Goal: Transaction & Acquisition: Purchase product/service

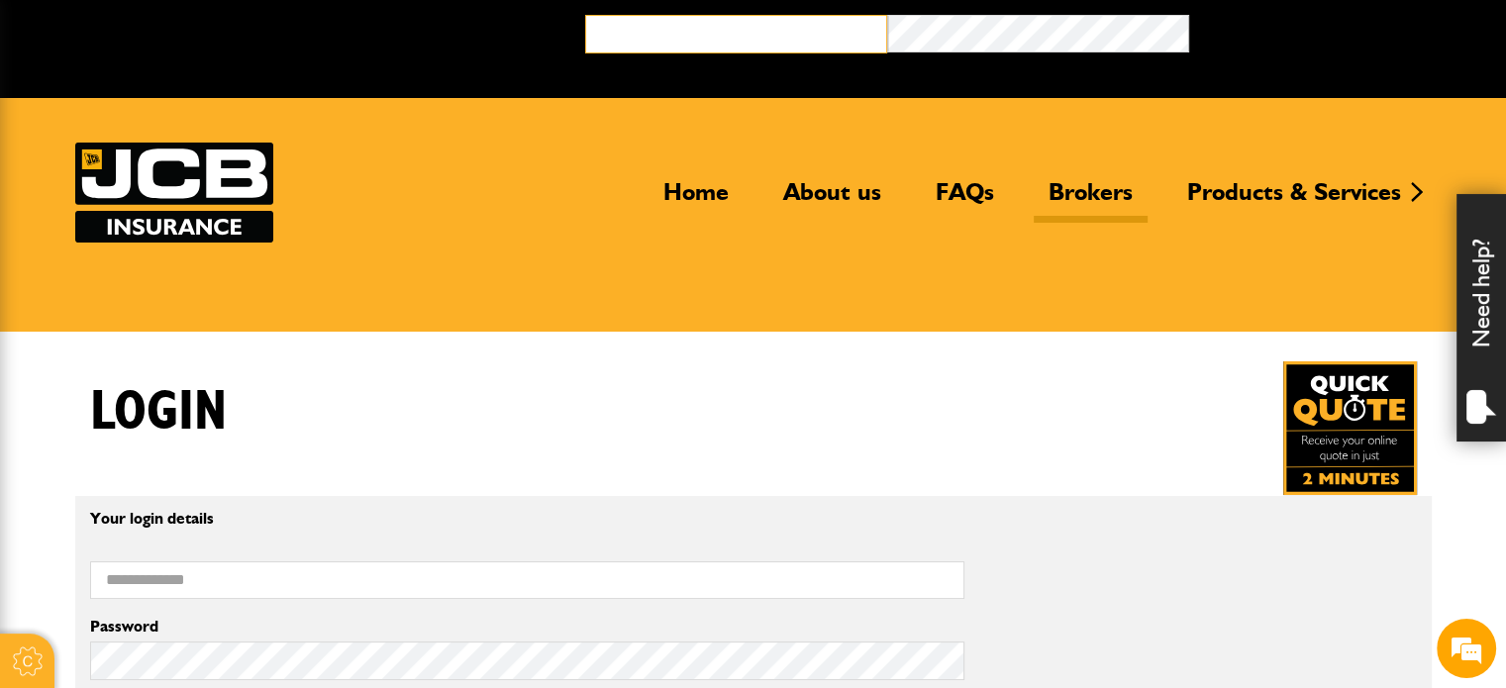
type input "**********"
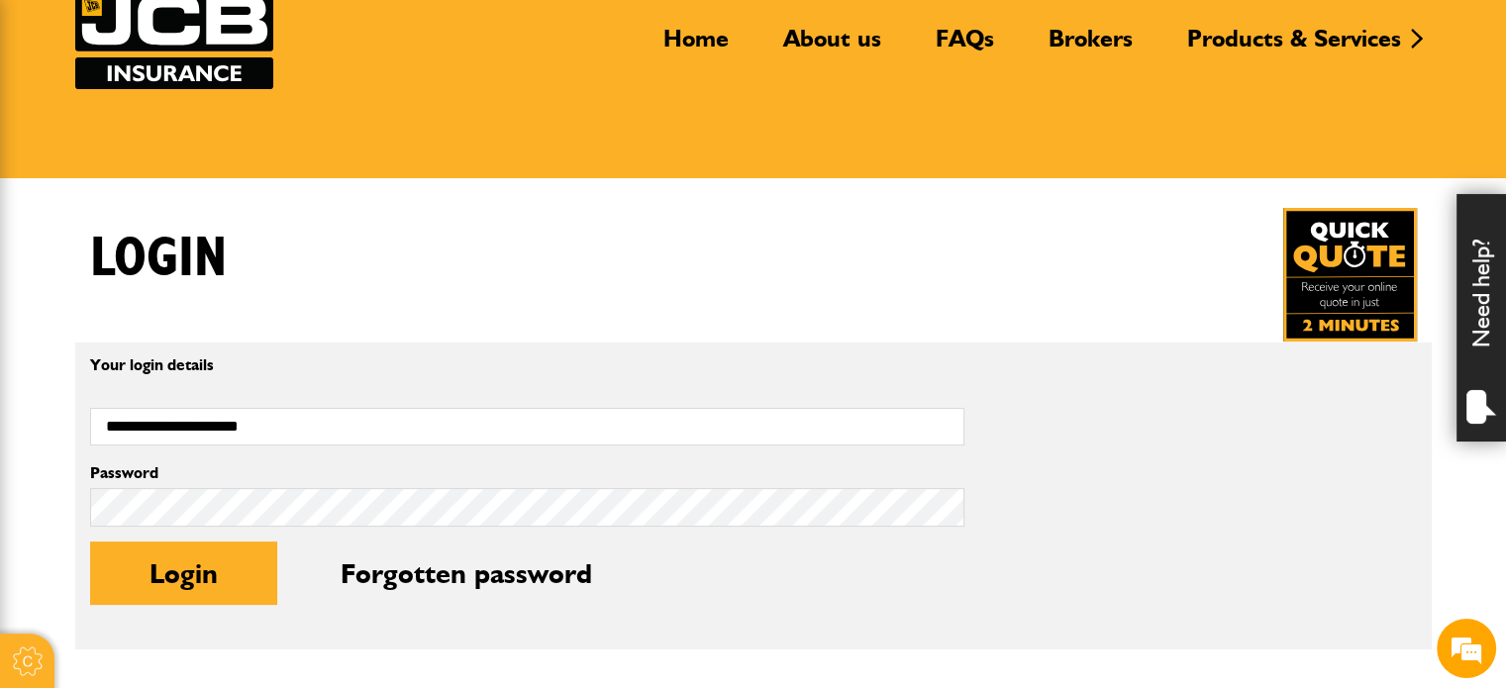
scroll to position [396, 0]
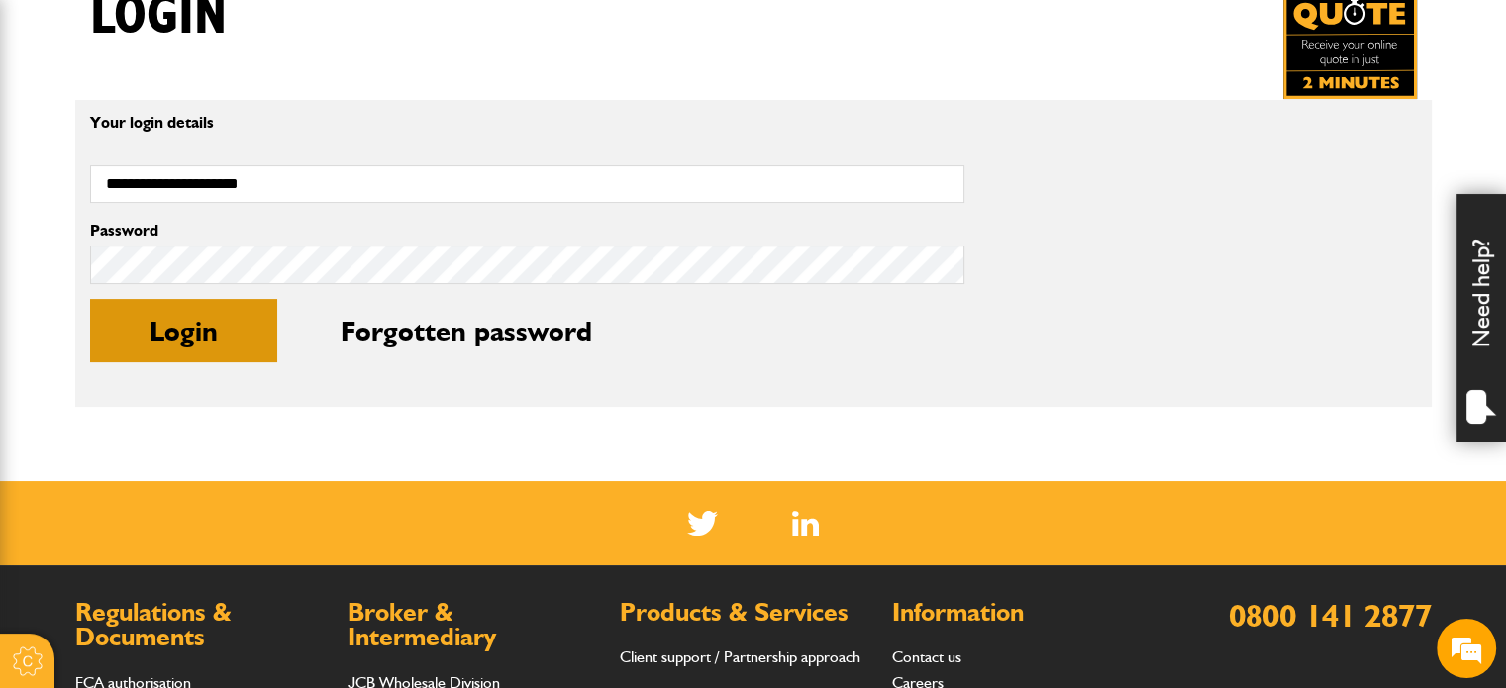
click at [157, 348] on button "Login" at bounding box center [183, 330] width 187 height 63
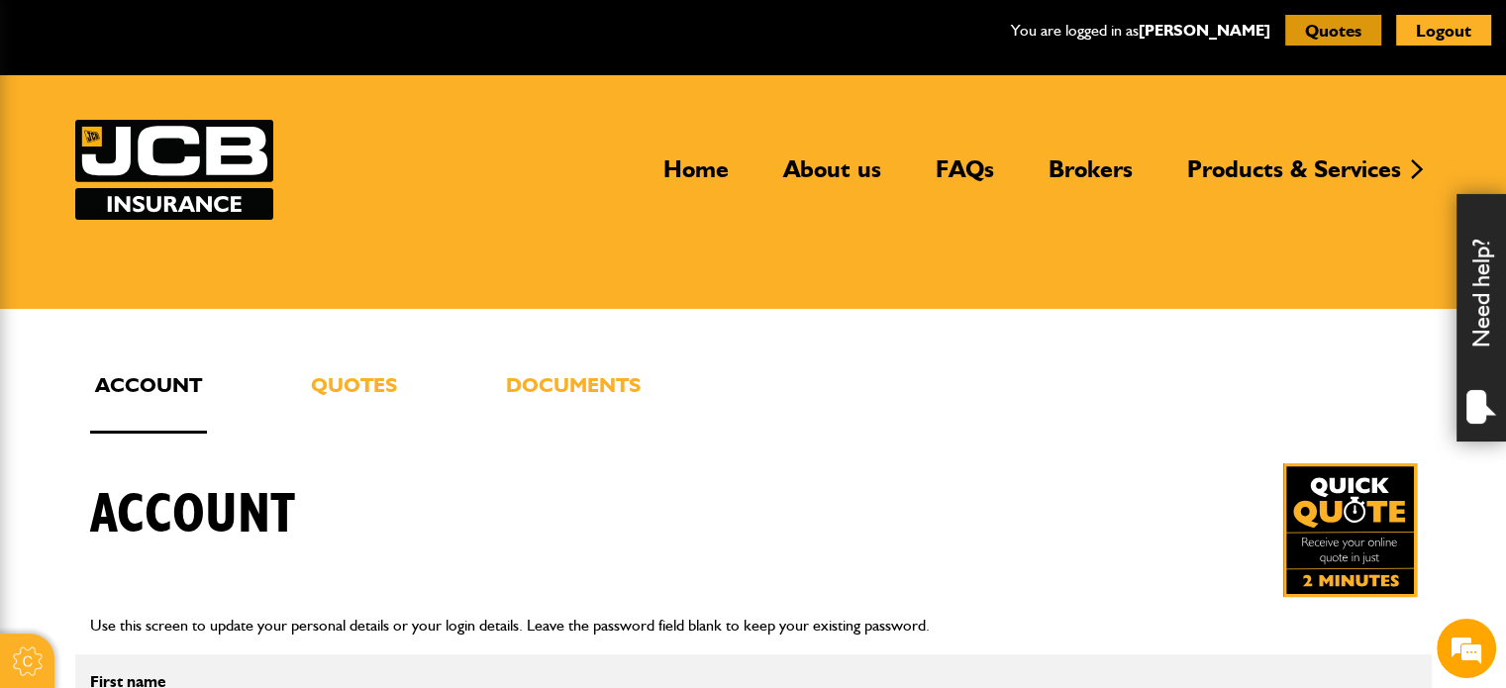
click at [1334, 36] on button "Quotes" at bounding box center [1333, 30] width 96 height 31
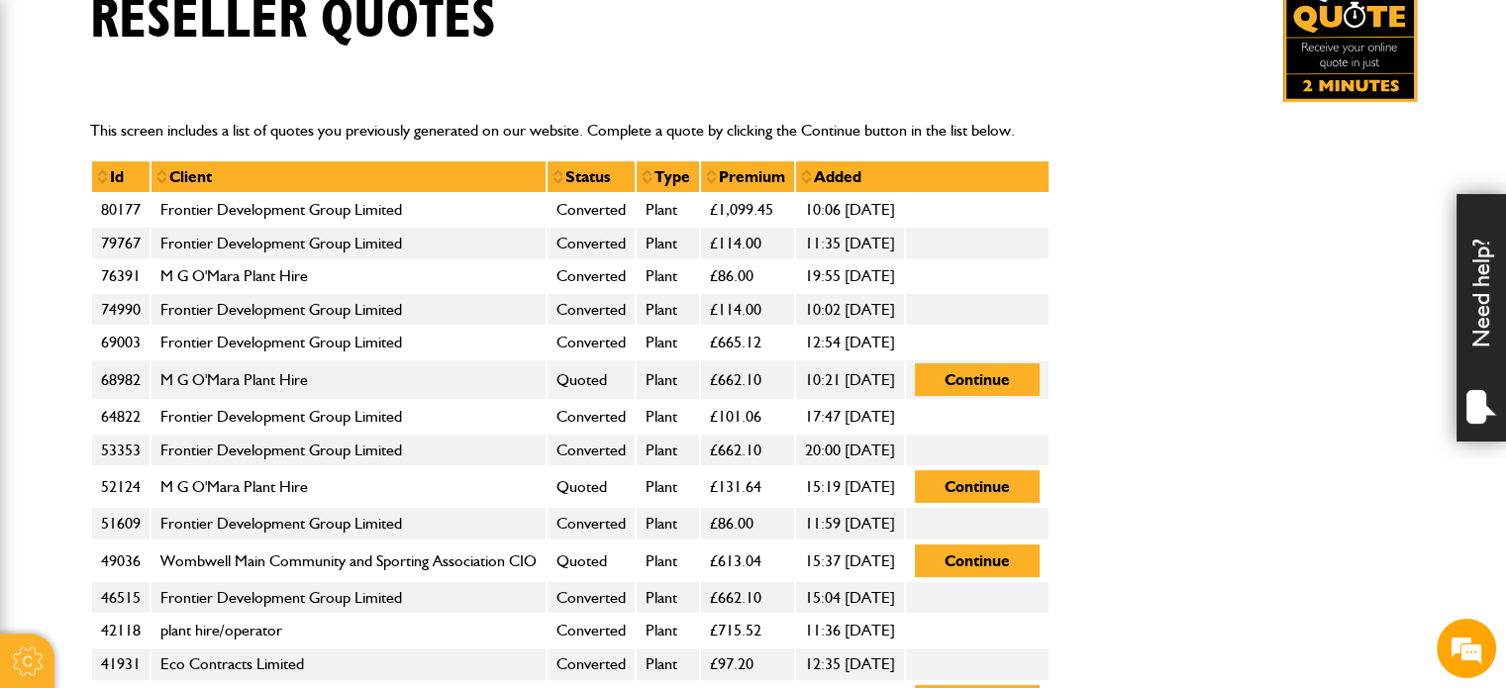
click at [316, 209] on td "Frontier Development Group Limited" at bounding box center [349, 210] width 396 height 34
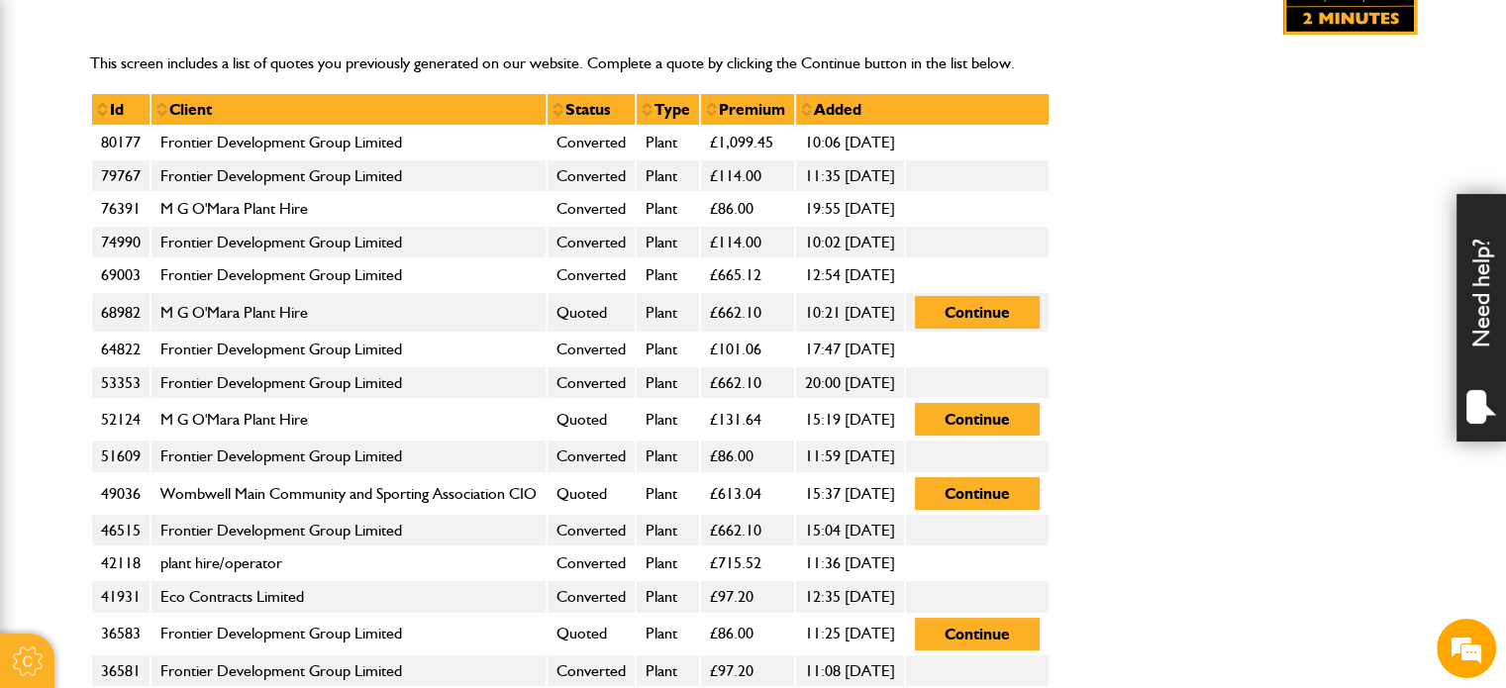
scroll to position [297, 0]
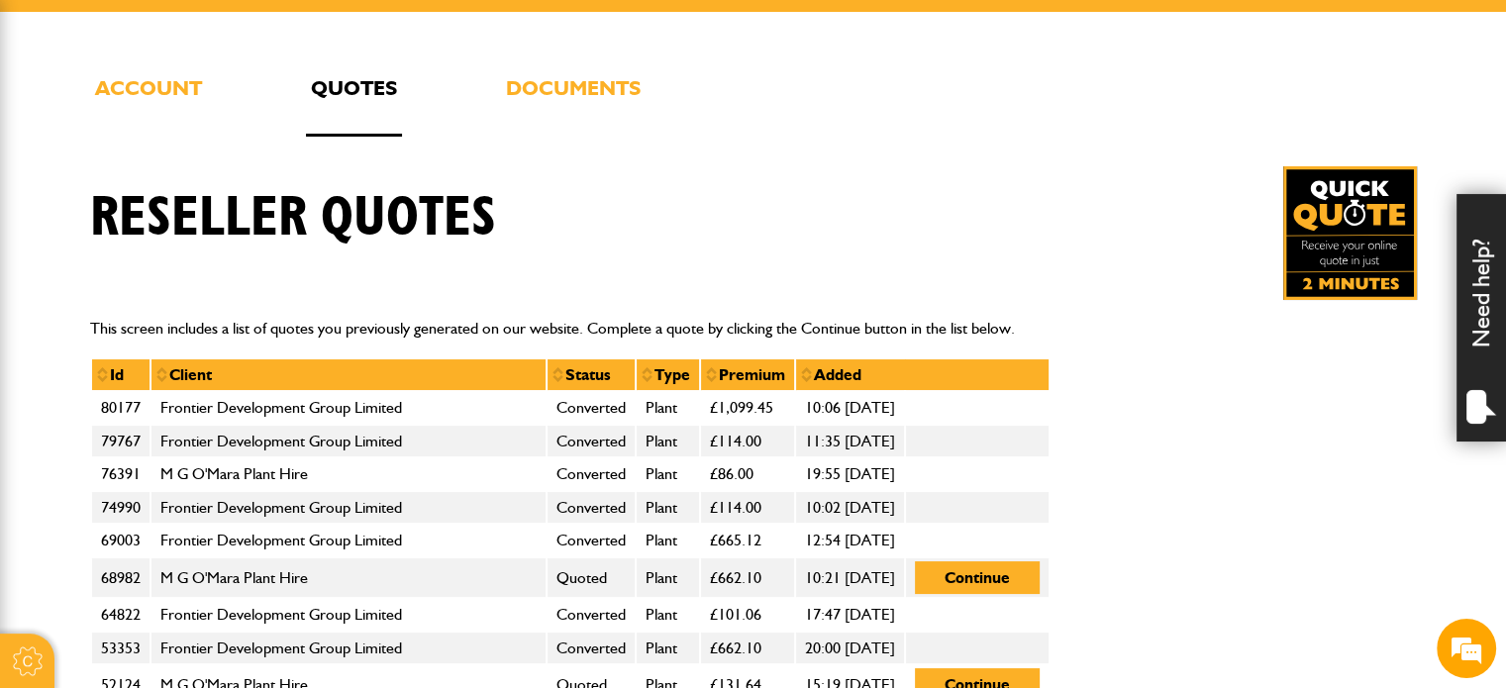
click at [313, 417] on td "Frontier Development Group Limited" at bounding box center [349, 408] width 396 height 34
click at [313, 415] on td "Frontier Development Group Limited" at bounding box center [349, 408] width 396 height 34
click at [106, 419] on td "80177" at bounding box center [120, 408] width 59 height 34
click at [105, 417] on td "80177" at bounding box center [120, 408] width 59 height 34
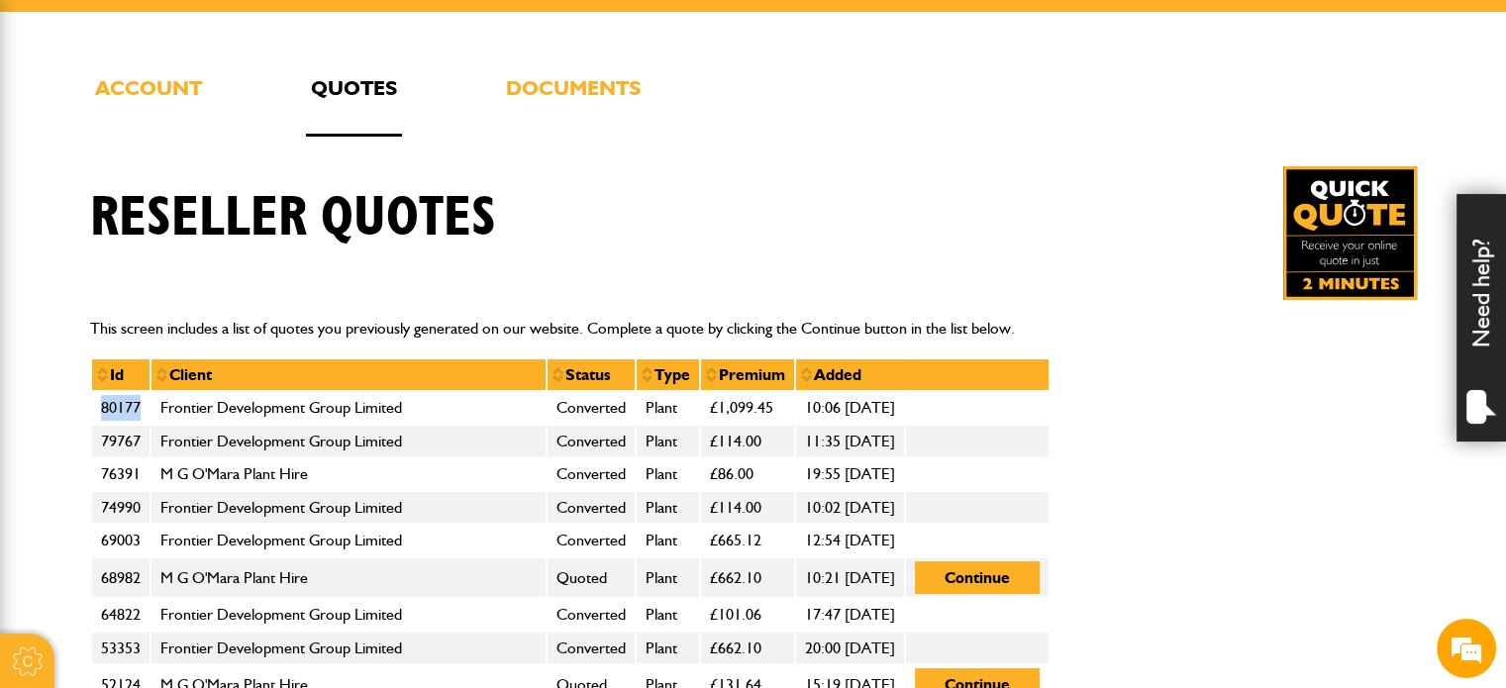
click at [105, 416] on td "80177" at bounding box center [120, 408] width 59 height 34
click at [106, 415] on td "80177" at bounding box center [120, 408] width 59 height 34
click at [864, 409] on td "10:06 10th April 2025" at bounding box center [850, 408] width 110 height 34
click at [860, 411] on td "10:06 10th April 2025" at bounding box center [850, 408] width 110 height 34
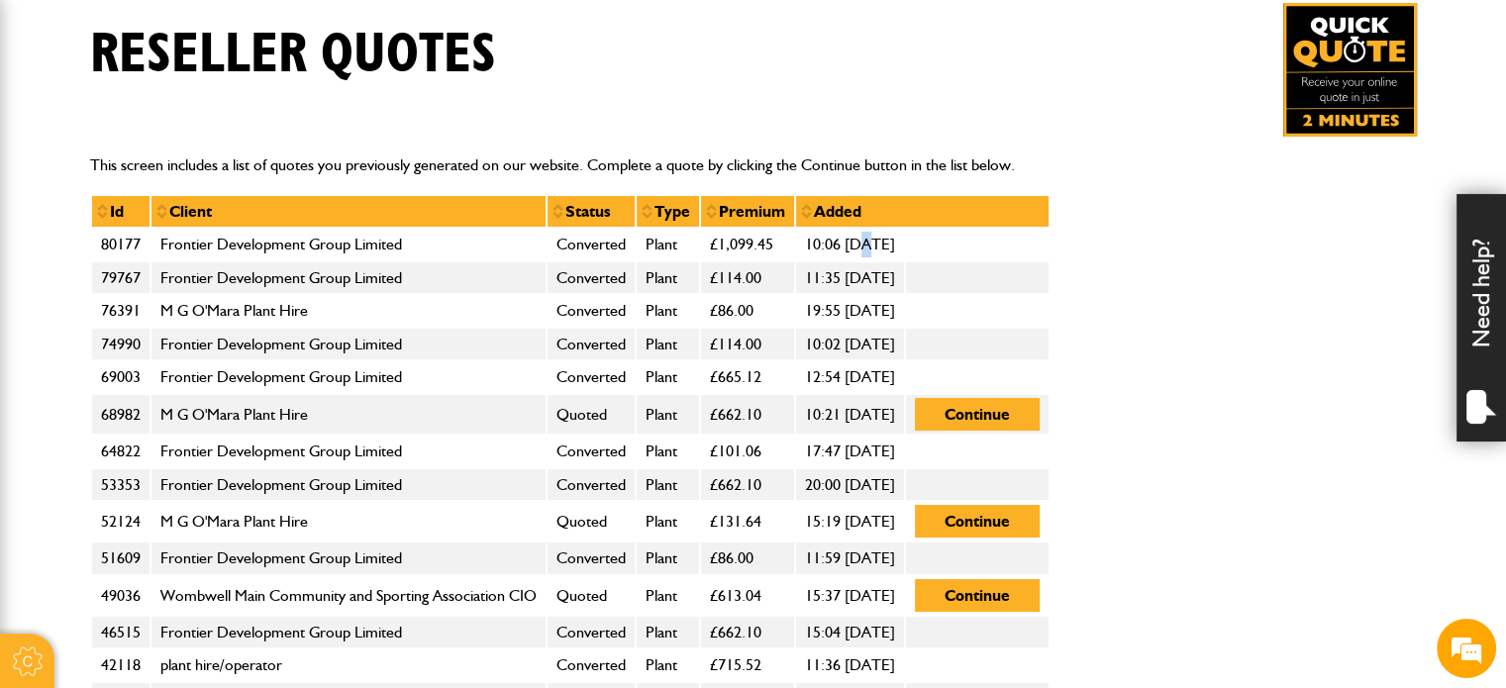
scroll to position [594, 0]
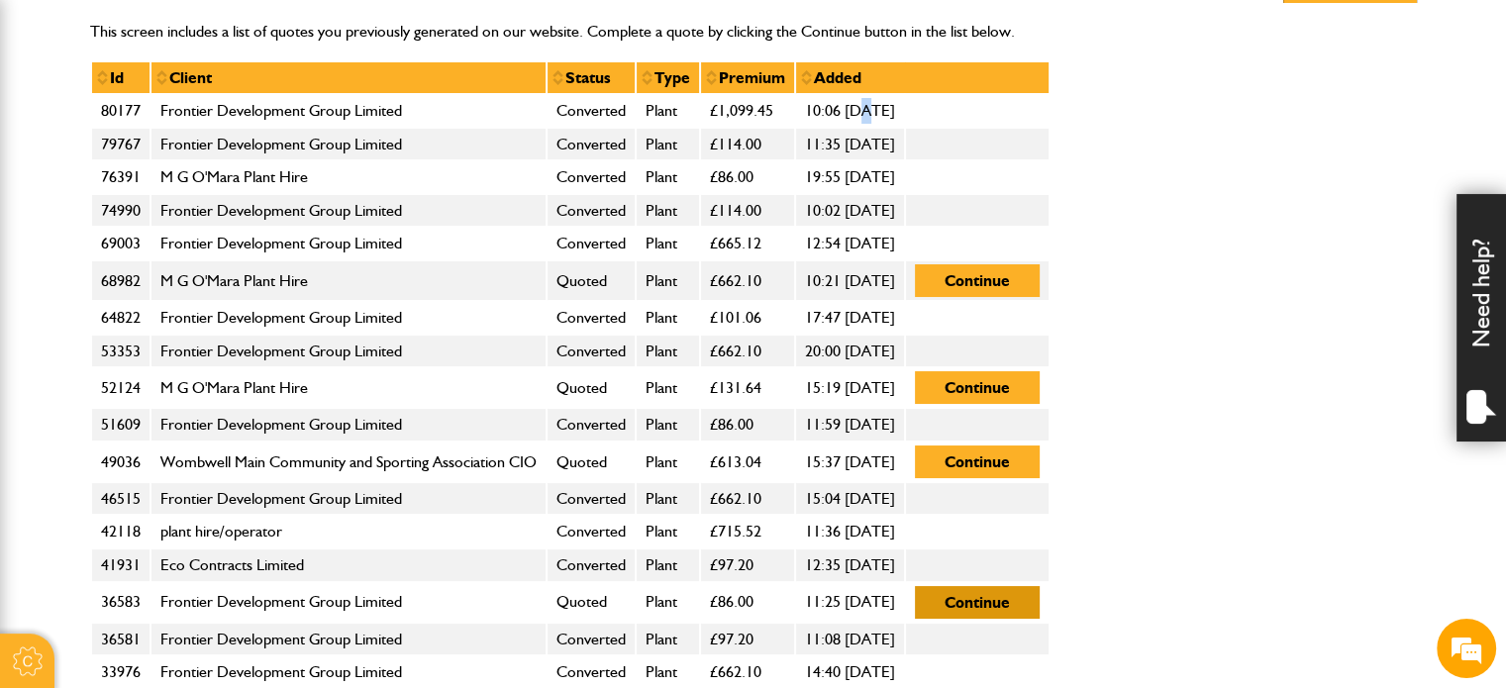
click at [1040, 601] on button "Continue" at bounding box center [977, 602] width 125 height 33
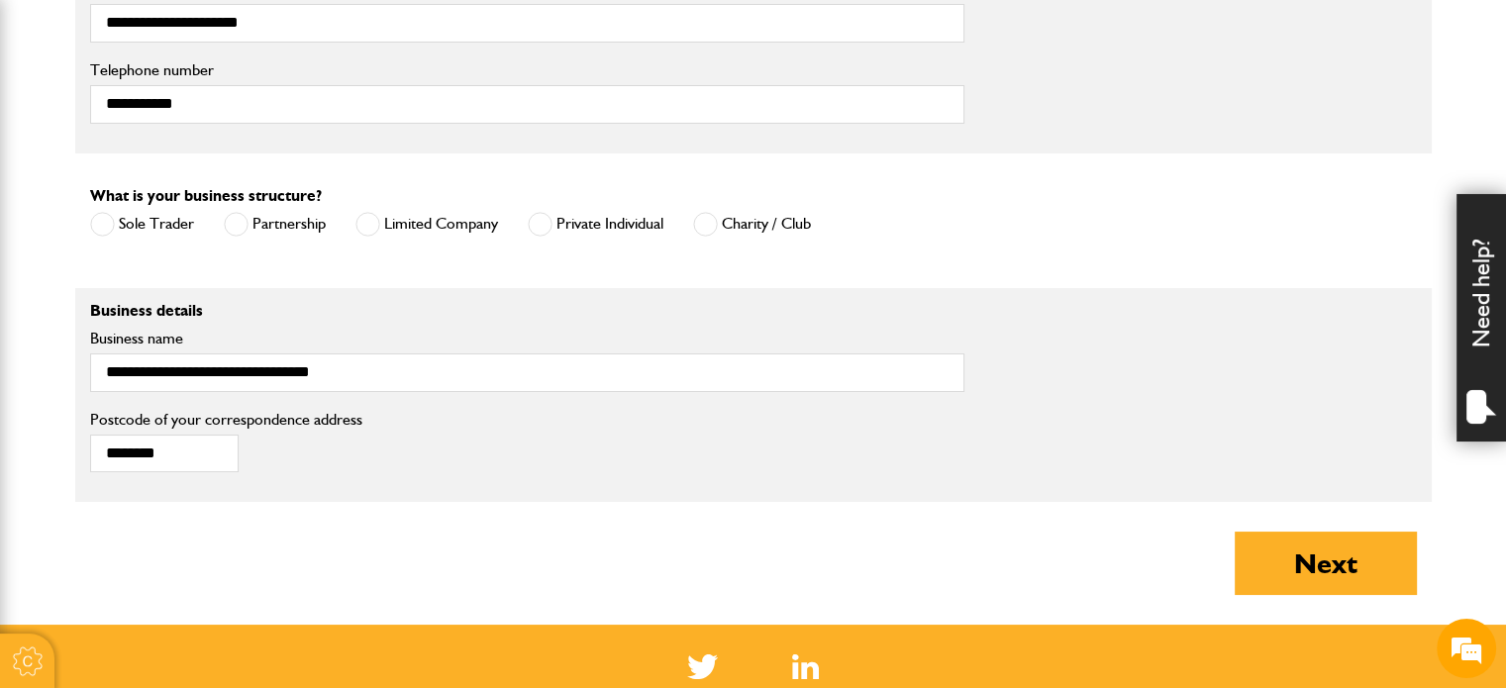
scroll to position [1584, 0]
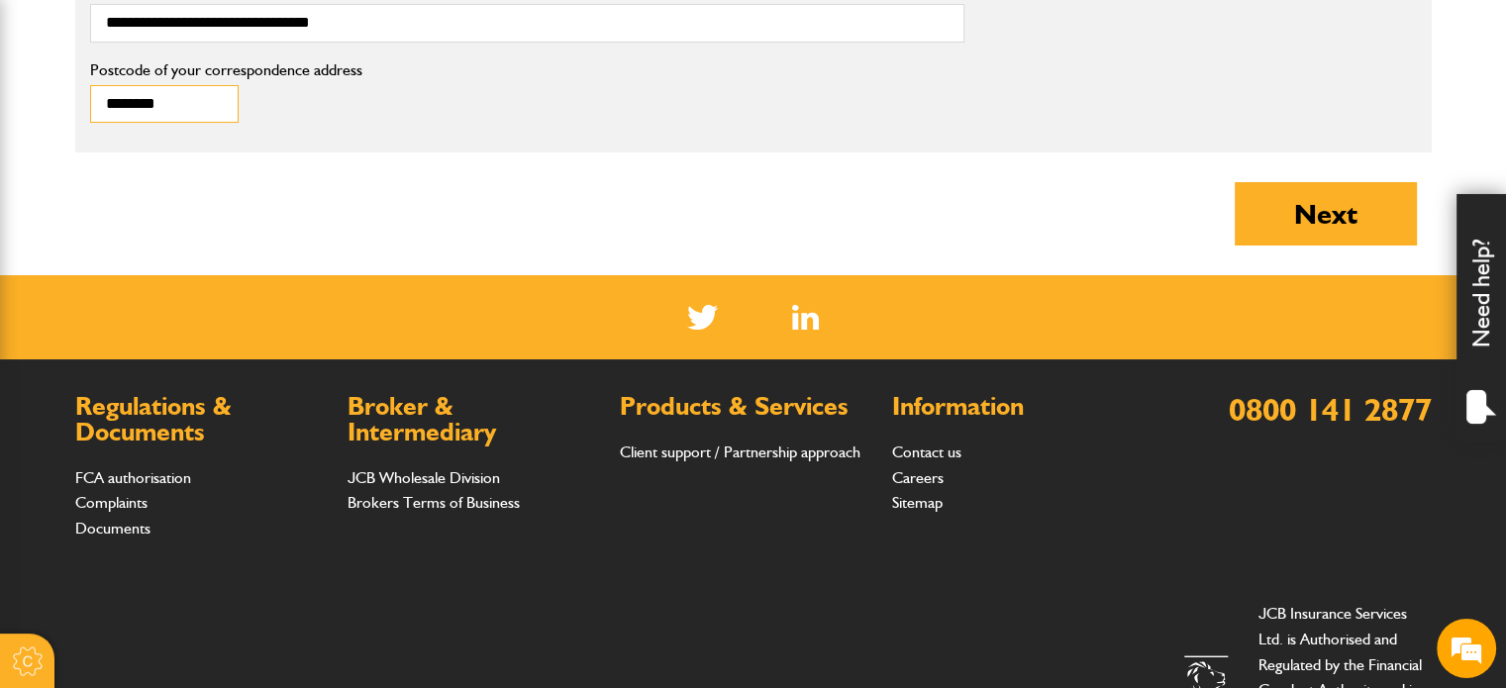
drag, startPoint x: 217, startPoint y: 113, endPoint x: 36, endPoint y: 101, distance: 181.6
type input "********"
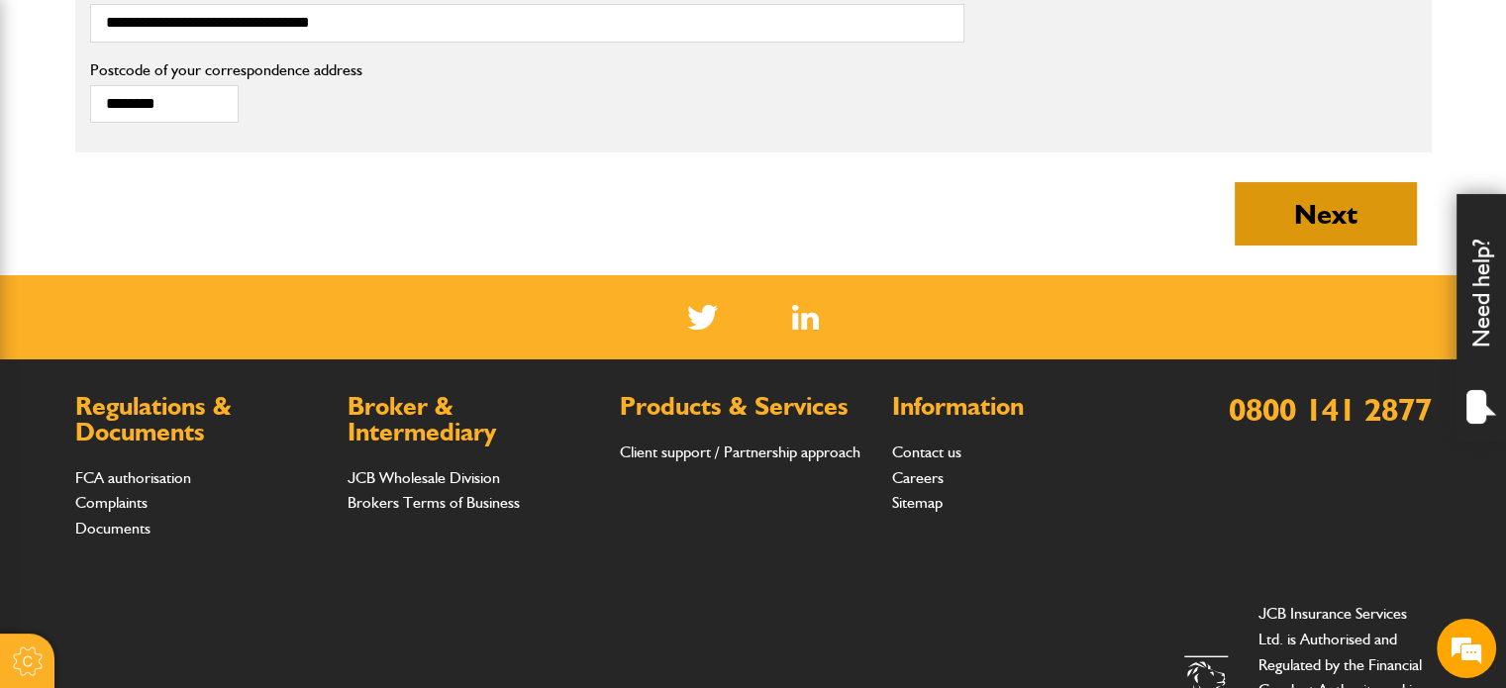
click at [1343, 201] on button "Next" at bounding box center [1326, 213] width 182 height 63
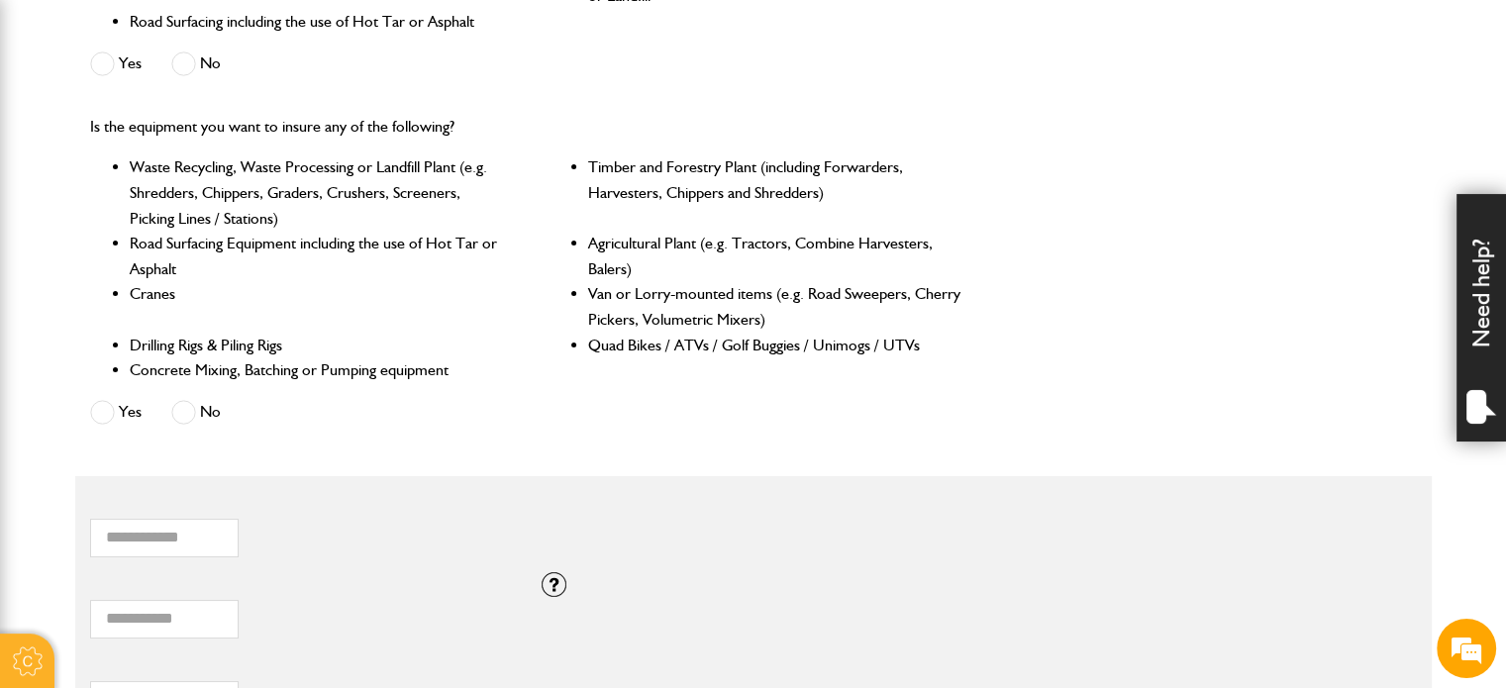
scroll to position [990, 0]
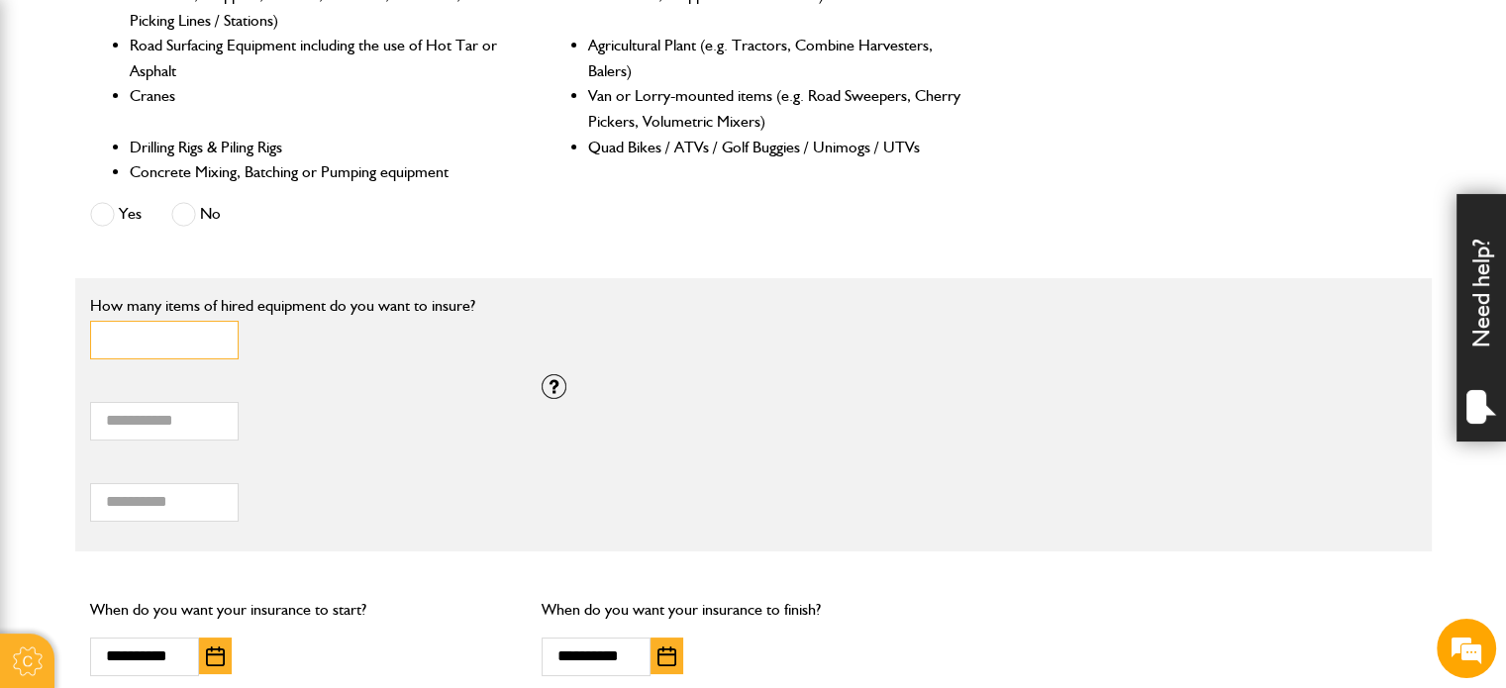
click at [216, 344] on input "*" at bounding box center [164, 340] width 149 height 39
type input "*"
click at [211, 333] on input "*" at bounding box center [164, 340] width 149 height 39
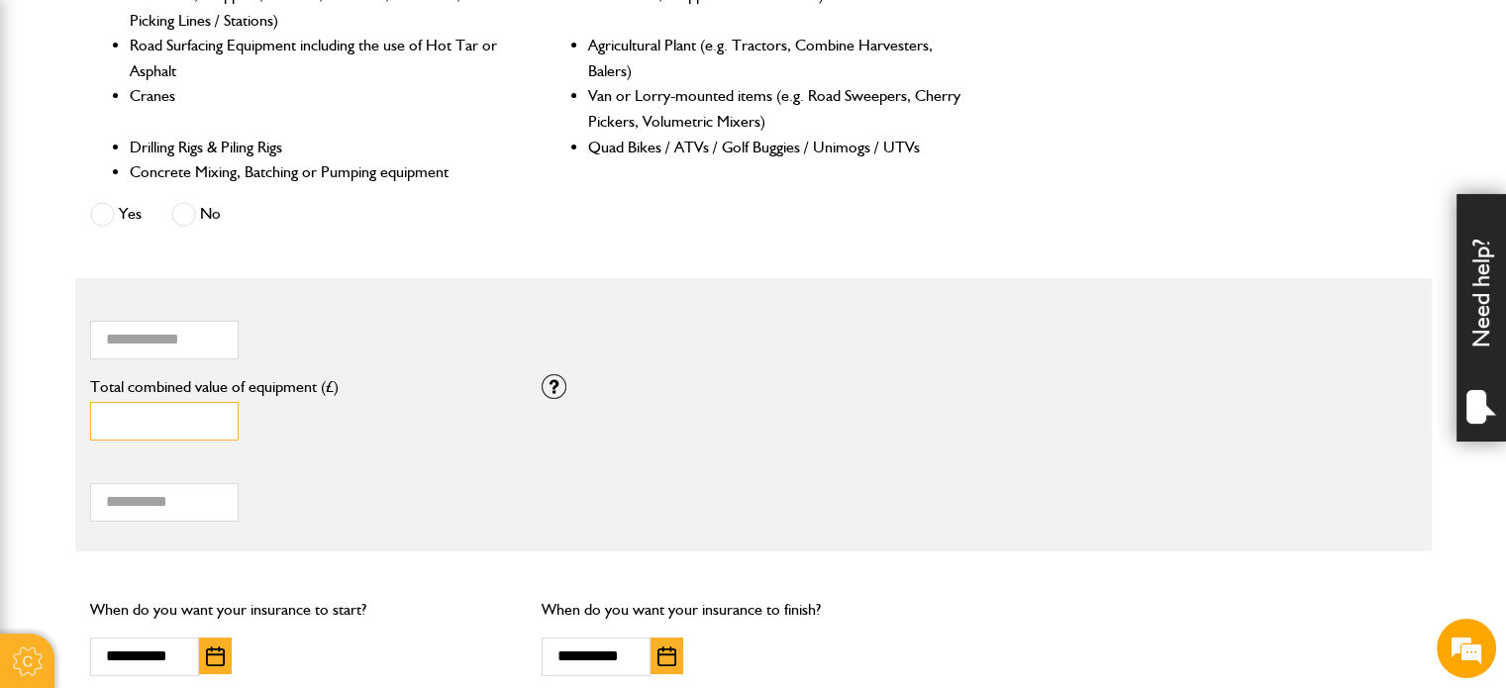
drag, startPoint x: 150, startPoint y: 422, endPoint x: 45, endPoint y: 405, distance: 106.3
click at [45, 405] on body "Cookie Options You can control which cookies we use with the form below. Please…" at bounding box center [753, 194] width 1506 height 2368
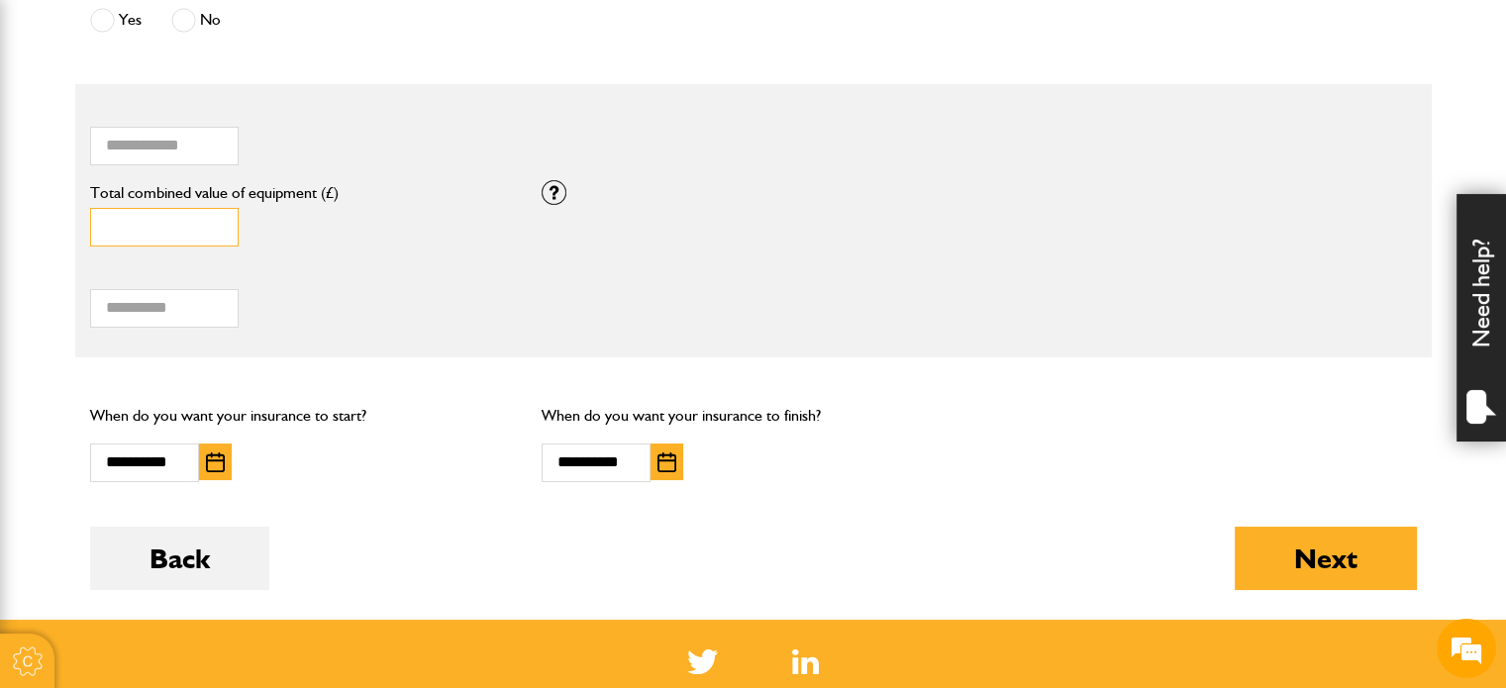
scroll to position [1188, 0]
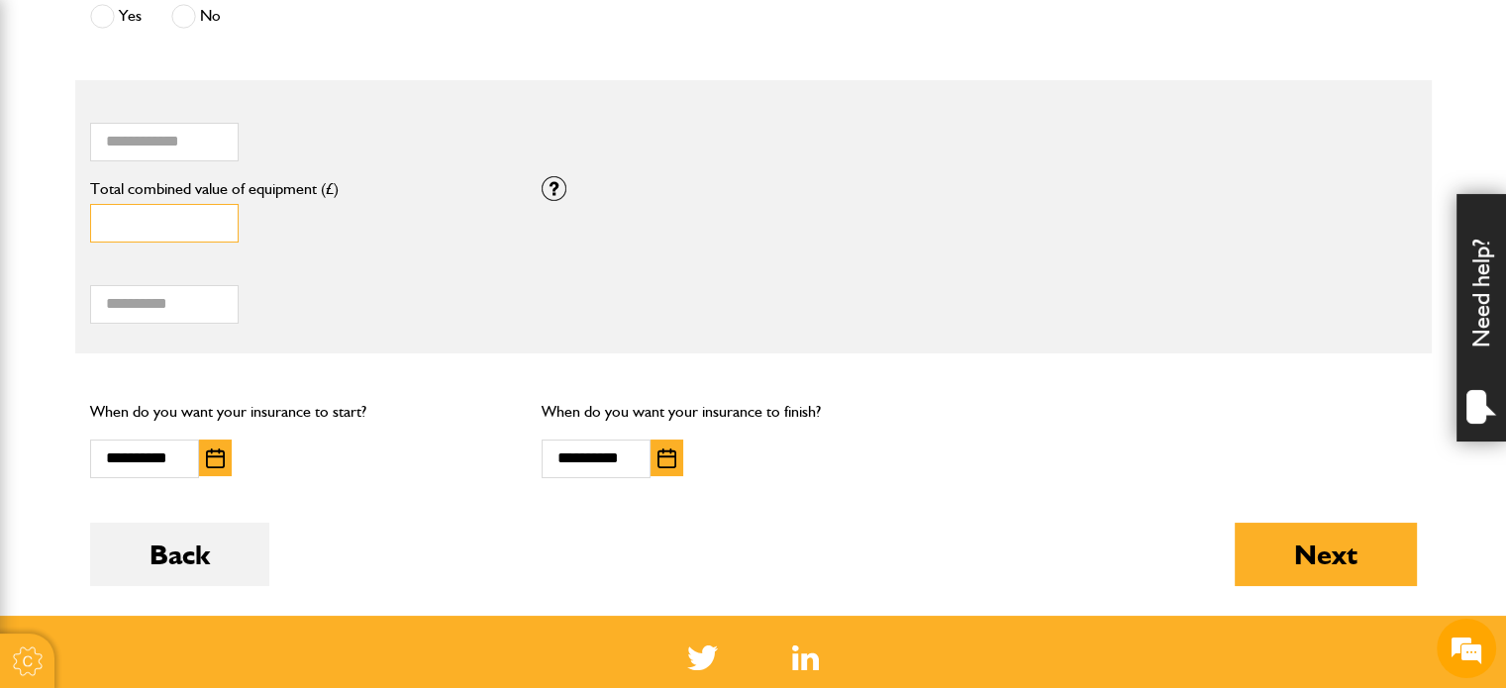
type input "******"
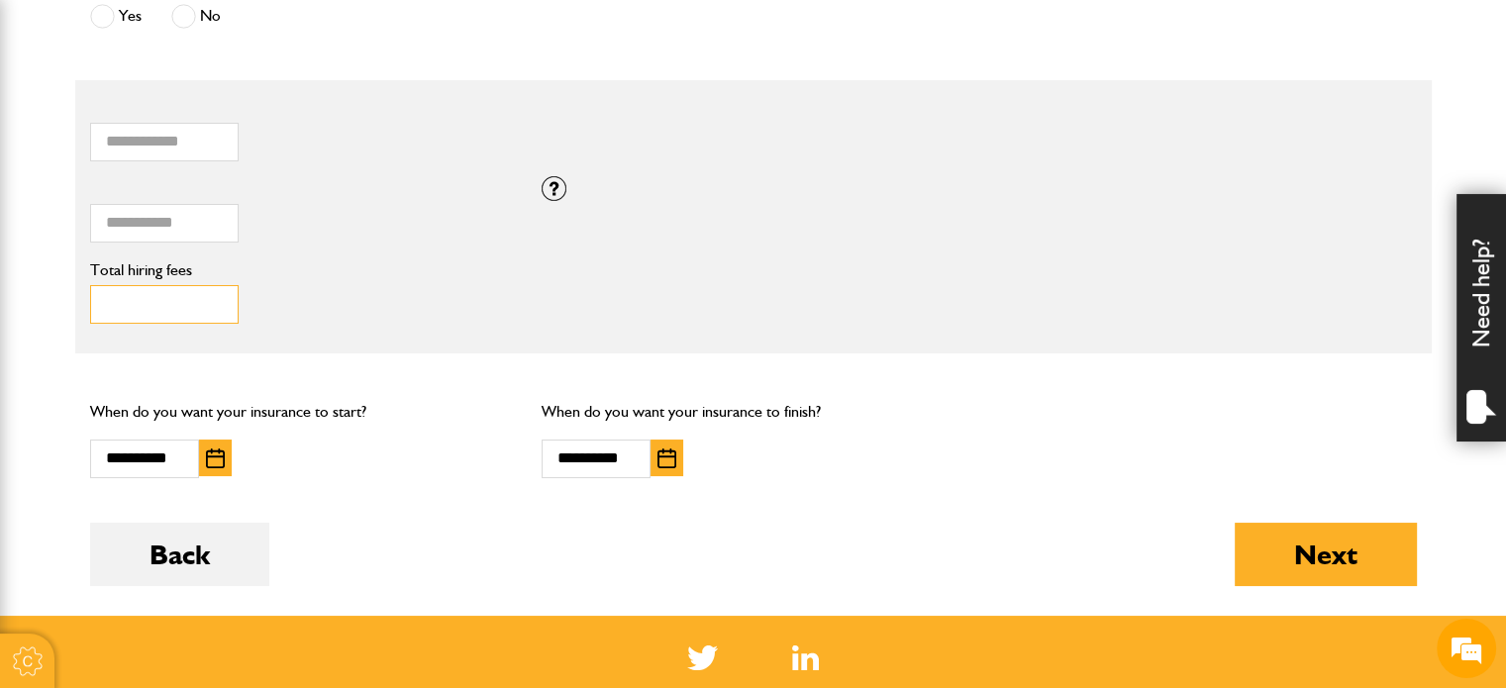
drag, startPoint x: 131, startPoint y: 296, endPoint x: 9, endPoint y: 296, distance: 121.8
type input "***"
